Goal: Use online tool/utility: Utilize a website feature to perform a specific function

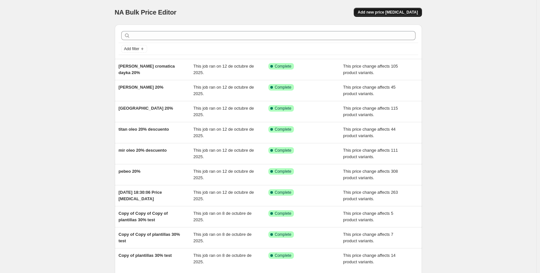
click at [406, 13] on span "Add new price [MEDICAL_DATA]" at bounding box center [388, 12] width 60 height 5
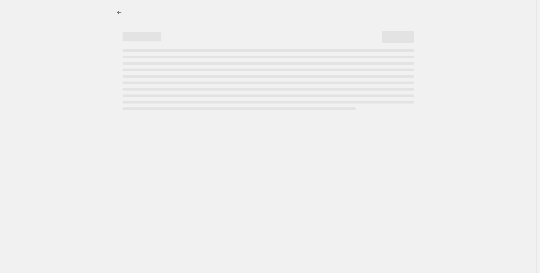
select select "percentage"
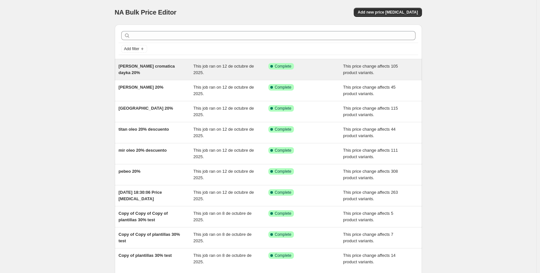
click at [144, 65] on span "[PERSON_NAME] cromatica dayka 20%" at bounding box center [147, 69] width 56 height 11
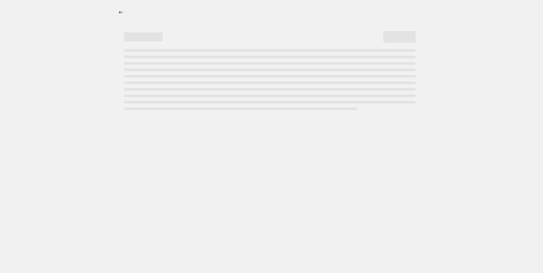
select select "pcap"
select select "no_change"
select select "collection"
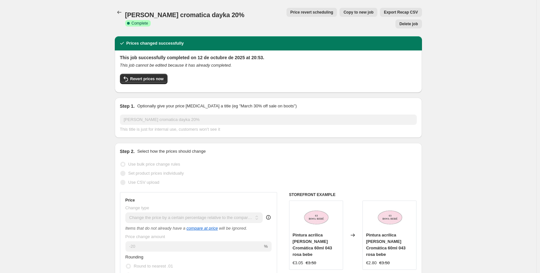
click at [343, 11] on span "Copy to new job" at bounding box center [358, 12] width 30 height 5
select select "pcap"
select select "no_change"
select select "collection"
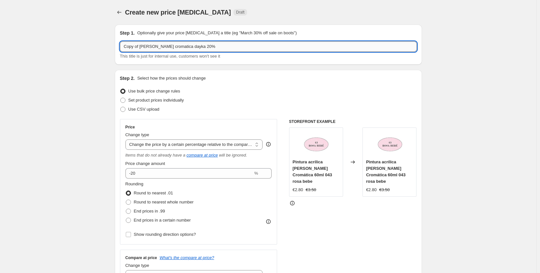
click at [197, 46] on input "Copy of [PERSON_NAME] cromatica dayka 20%" at bounding box center [268, 46] width 297 height 10
type input "C"
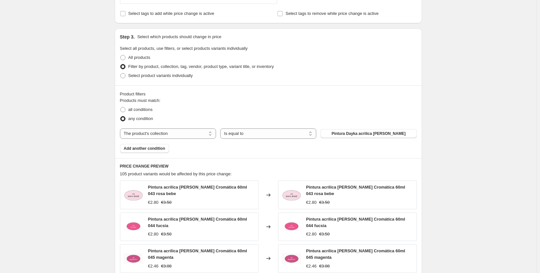
scroll to position [290, 0]
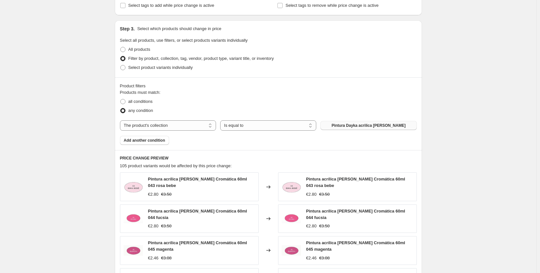
type input "canson 20%"
click at [377, 125] on span "Pintura Dayka acrilica [PERSON_NAME]" at bounding box center [369, 125] width 74 height 5
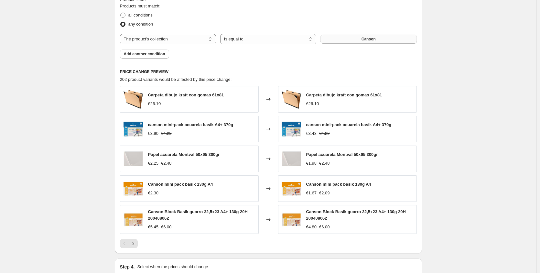
scroll to position [377, 0]
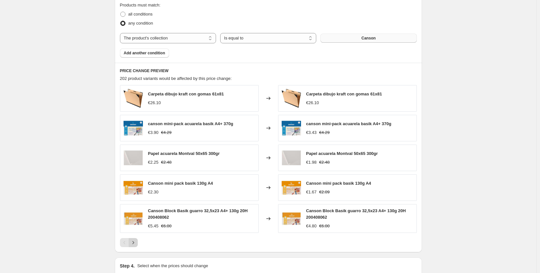
click at [134, 242] on icon "Next" at bounding box center [133, 242] width 2 height 3
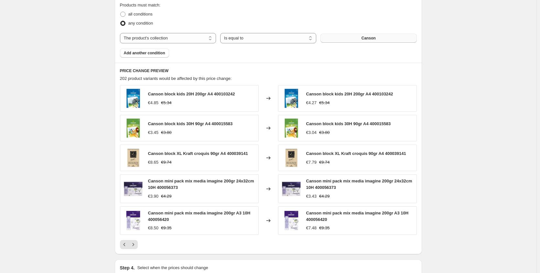
click at [373, 39] on span "Canson" at bounding box center [369, 38] width 14 height 5
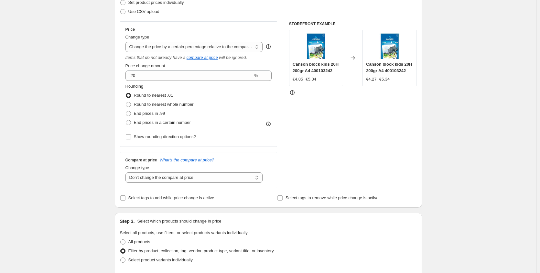
scroll to position [0, 0]
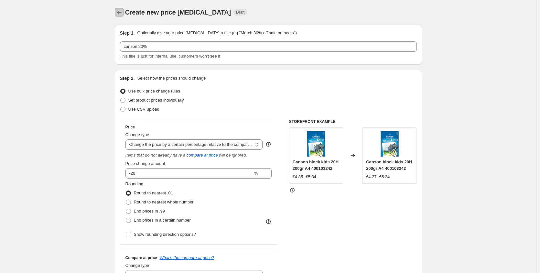
click at [120, 11] on icon "Price change jobs" at bounding box center [119, 12] width 6 height 6
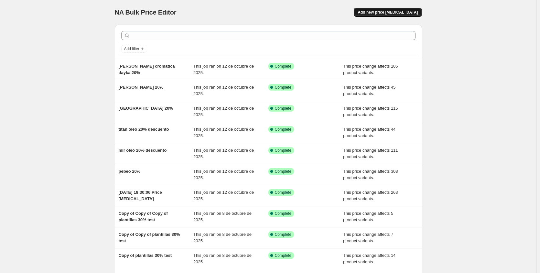
click at [404, 9] on button "Add new price [MEDICAL_DATA]" at bounding box center [388, 12] width 68 height 9
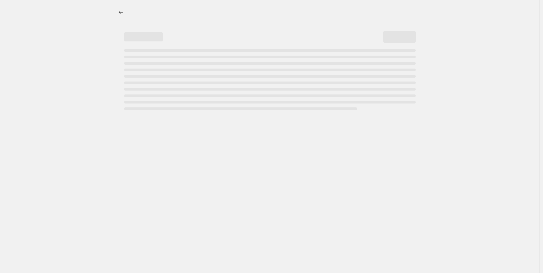
select select "percentage"
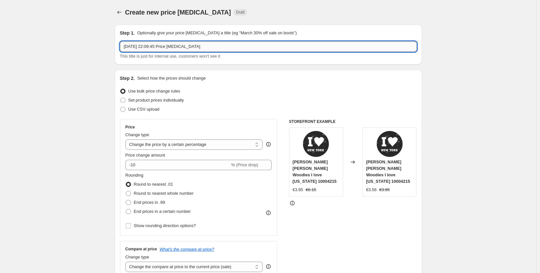
click at [229, 45] on input "[DATE] 22:09:45 Price [MEDICAL_DATA]" at bounding box center [268, 46] width 297 height 10
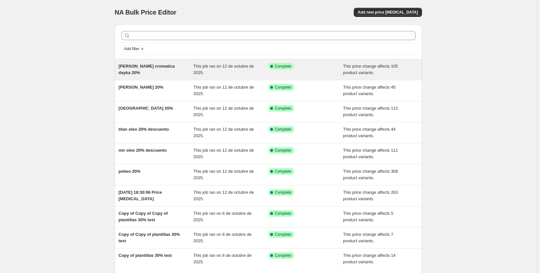
click at [165, 67] on span "[PERSON_NAME] cromatica dayka 20%" at bounding box center [147, 69] width 56 height 11
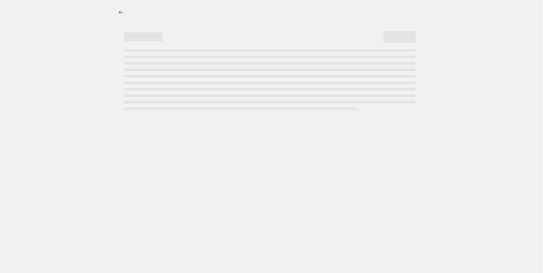
select select "pcap"
select select "no_change"
select select "collection"
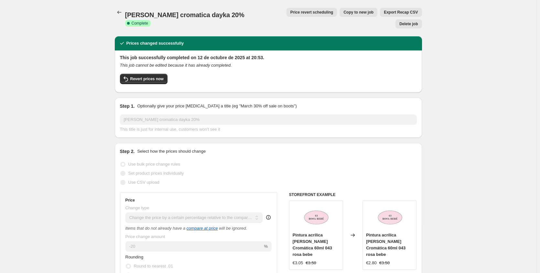
click at [343, 13] on span "Copy to new job" at bounding box center [358, 12] width 30 height 5
select select "pcap"
select select "no_change"
select select "collection"
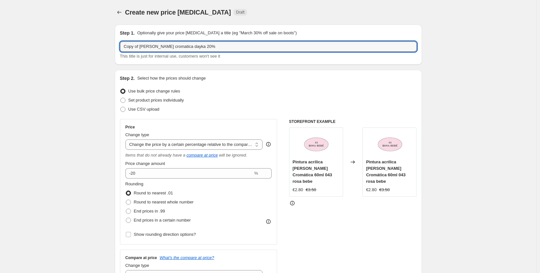
drag, startPoint x: 204, startPoint y: 46, endPoint x: 103, endPoint y: 61, distance: 102.0
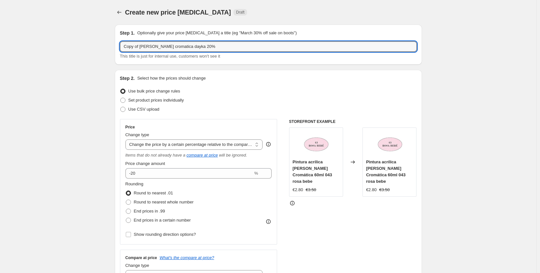
drag, startPoint x: 197, startPoint y: 45, endPoint x: 113, endPoint y: 46, distance: 83.5
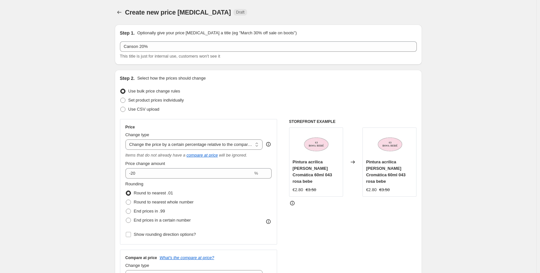
click at [349, 207] on div "STOREFRONT EXAMPLE Pintura acrílica [PERSON_NAME] Cromática 60ml 043 rosa bebe …" at bounding box center [353, 202] width 128 height 167
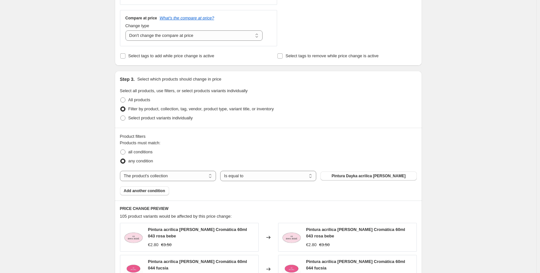
scroll to position [267, 0]
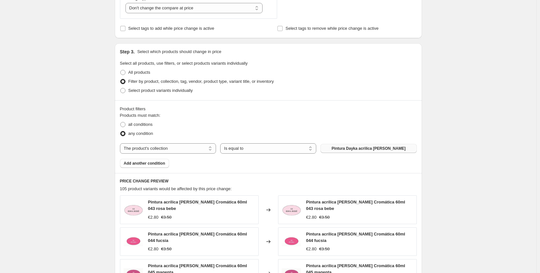
click at [389, 148] on span "Pintura Dayka acrilica [PERSON_NAME]" at bounding box center [369, 148] width 74 height 5
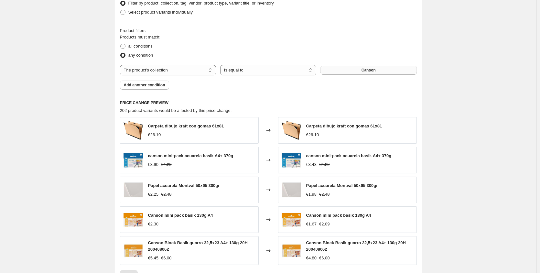
scroll to position [347, 0]
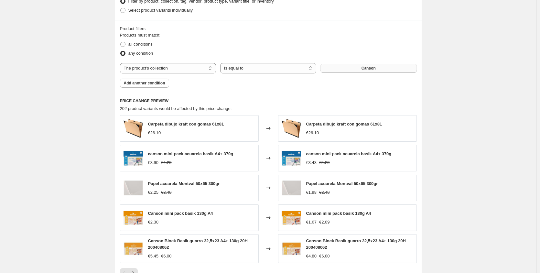
drag, startPoint x: 543, startPoint y: 156, endPoint x: 539, endPoint y: 123, distance: 32.9
drag, startPoint x: 537, startPoint y: 138, endPoint x: 378, endPoint y: 156, distance: 159.4
click at [378, 156] on span "canson mini-pack acuarela basik A4+ 370g" at bounding box center [348, 153] width 85 height 5
copy span "canson mini-pack acuarela basik A4"
drag, startPoint x: 309, startPoint y: 184, endPoint x: 379, endPoint y: 185, distance: 70.5
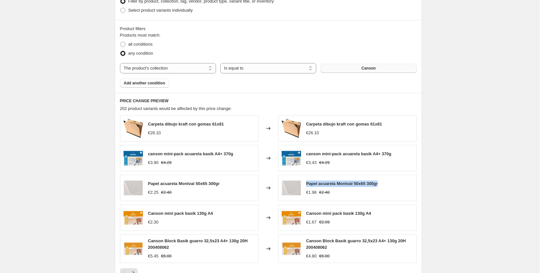
click at [378, 185] on span "Papel acuarela Montval 50x65 300gr" at bounding box center [342, 183] width 72 height 5
copy span "Papel acuarela Montval 50x65 300gr"
drag, startPoint x: 309, startPoint y: 213, endPoint x: 373, endPoint y: 213, distance: 63.7
click at [373, 213] on div "Canson mini pack basik 130g A4 €1.67 €2.09" at bounding box center [347, 217] width 139 height 27
copy span "Canson mini pack basik 130g A4"
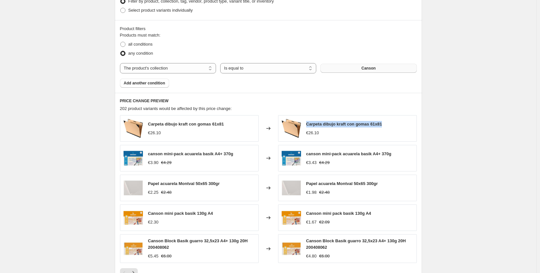
drag, startPoint x: 308, startPoint y: 124, endPoint x: 386, endPoint y: 124, distance: 77.9
click at [386, 124] on div "Carpeta dibujo kraft con gomas 61x81 €26.10" at bounding box center [347, 128] width 139 height 27
copy span "Carpeta dibujo kraft con gomas 61x81"
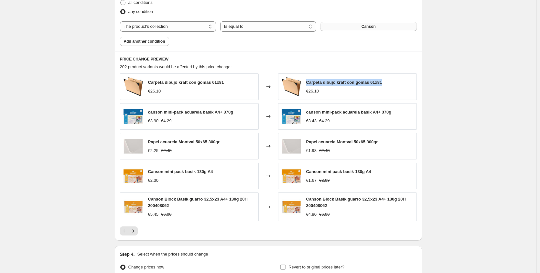
scroll to position [457, 0]
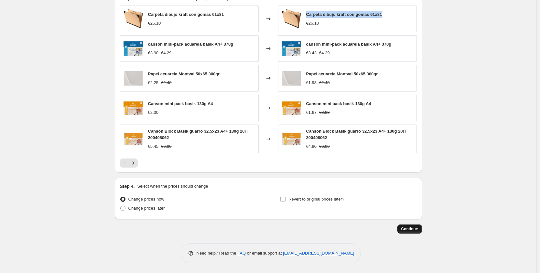
click at [411, 230] on span "Continue" at bounding box center [409, 228] width 17 height 5
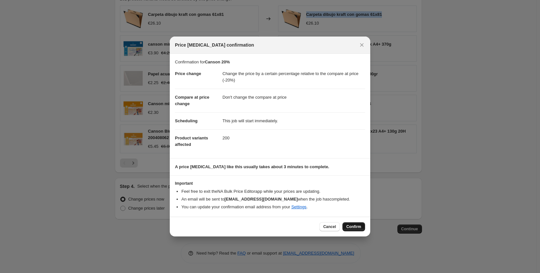
click at [354, 228] on span "Confirm" at bounding box center [353, 226] width 15 height 5
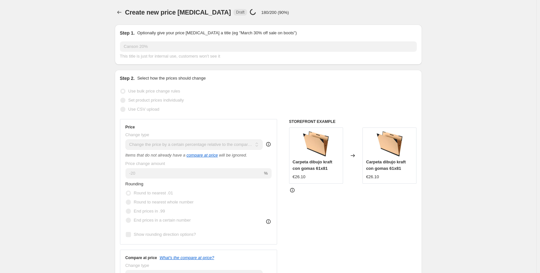
type input "Copy of [PERSON_NAME] cromatica dayka 20%"
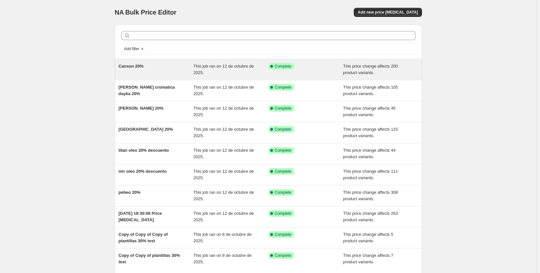
click at [158, 66] on div "Canson 20%" at bounding box center [156, 69] width 75 height 13
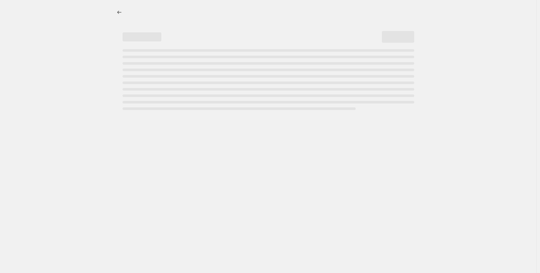
select select "pcap"
select select "no_change"
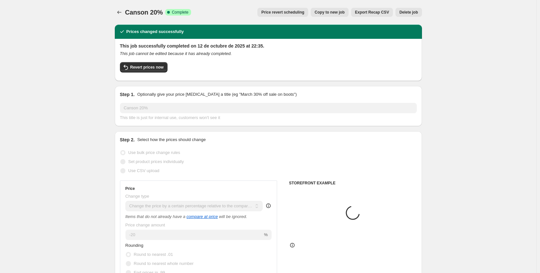
select select "collection"
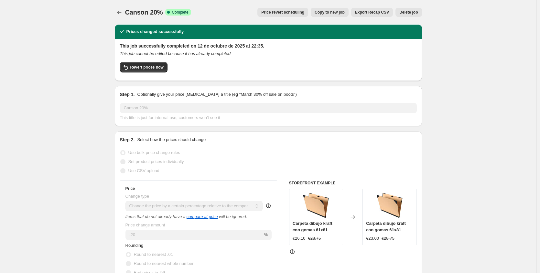
click at [339, 13] on span "Copy to new job" at bounding box center [330, 12] width 30 height 5
select select "pcap"
select select "no_change"
select select "collection"
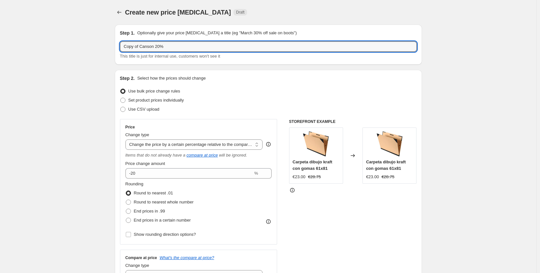
drag, startPoint x: 166, startPoint y: 46, endPoint x: 114, endPoint y: 51, distance: 52.3
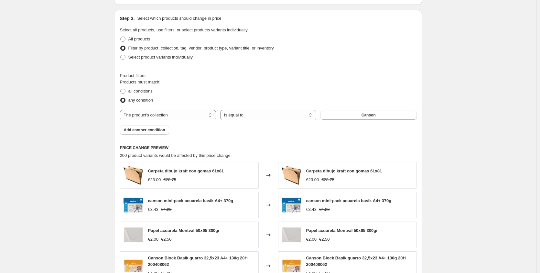
scroll to position [299, 0]
type input "piñata 20%"
click at [397, 115] on button "Canson" at bounding box center [369, 116] width 96 height 9
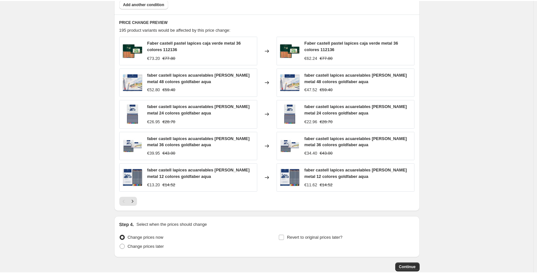
scroll to position [435, 0]
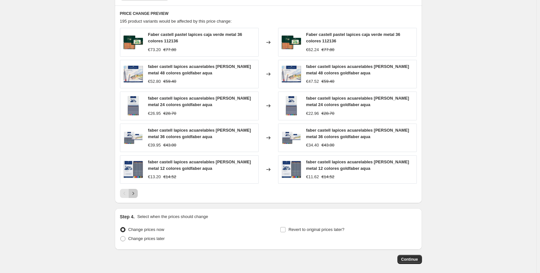
click at [135, 193] on icon "Next" at bounding box center [133, 193] width 6 height 6
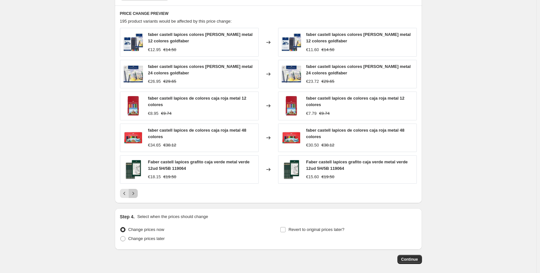
click at [135, 193] on icon "Next" at bounding box center [133, 193] width 6 height 6
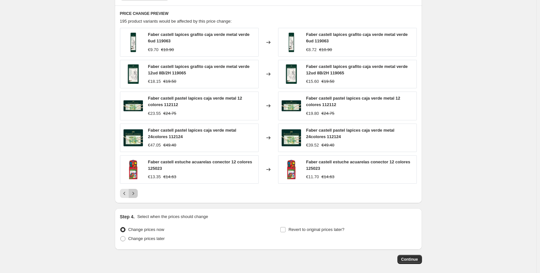
click at [135, 193] on icon "Next" at bounding box center [133, 193] width 6 height 6
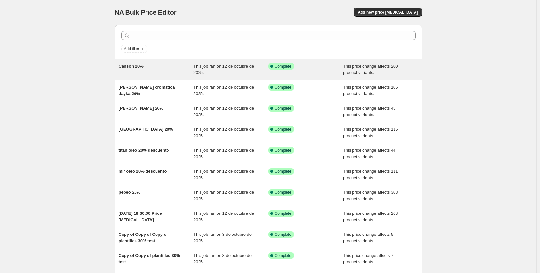
click at [146, 67] on div "Canson 20%" at bounding box center [156, 69] width 75 height 13
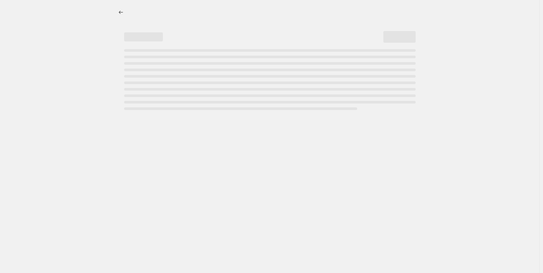
select select "pcap"
select select "no_change"
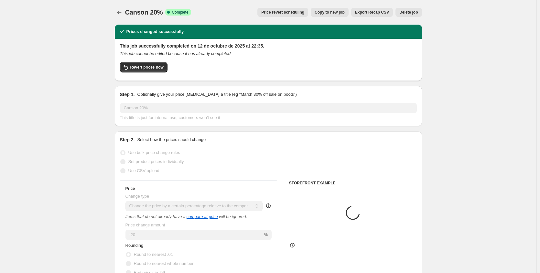
select select "collection"
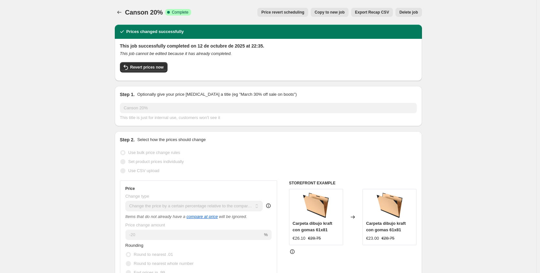
click at [333, 14] on span "Copy to new job" at bounding box center [330, 12] width 30 height 5
select select "pcap"
select select "no_change"
select select "collection"
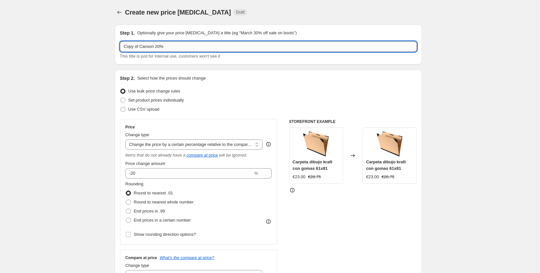
click at [167, 50] on input "Copy of Canson 20%" at bounding box center [268, 46] width 297 height 10
type input "C"
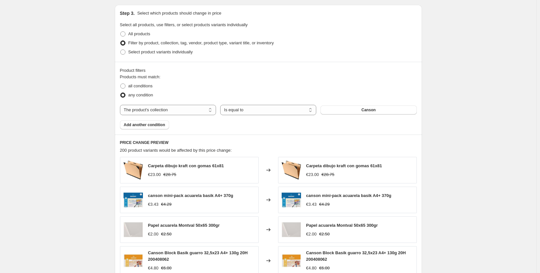
scroll to position [309, 0]
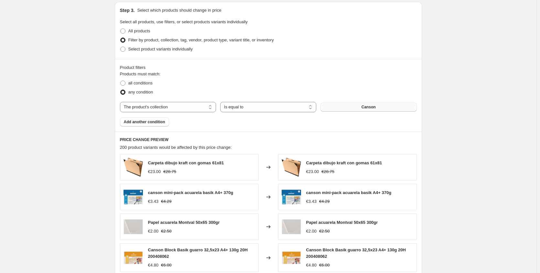
type input "faber castell 20"
click at [376, 109] on span "Canson" at bounding box center [369, 106] width 14 height 5
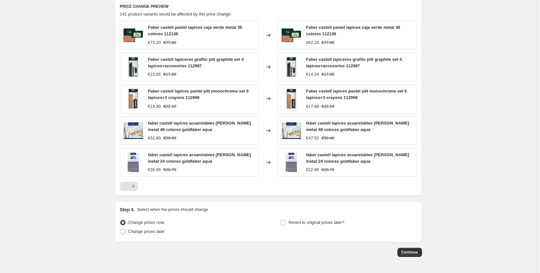
scroll to position [442, 0]
click at [412, 252] on span "Continue" at bounding box center [409, 251] width 17 height 5
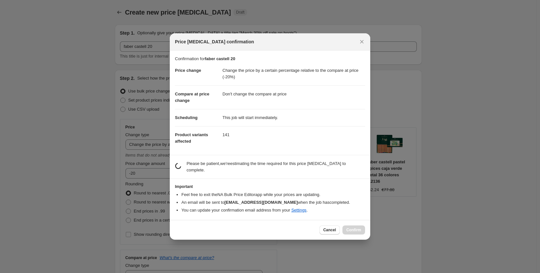
scroll to position [0, 0]
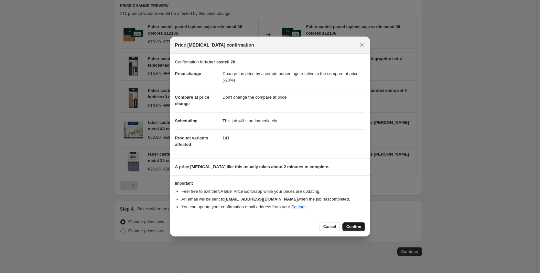
click at [356, 227] on span "Confirm" at bounding box center [353, 226] width 15 height 5
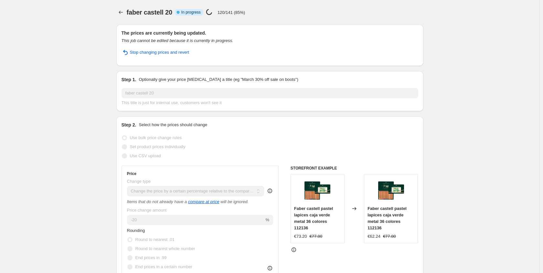
select select "pcap"
select select "no_change"
select select "collection"
